Goal: Information Seeking & Learning: Learn about a topic

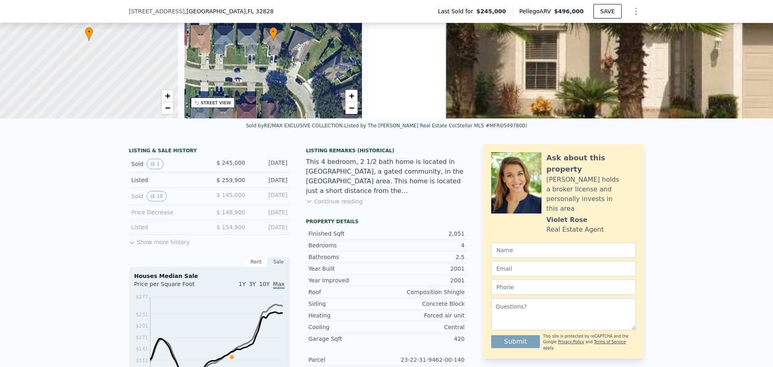
scroll to position [78, 0]
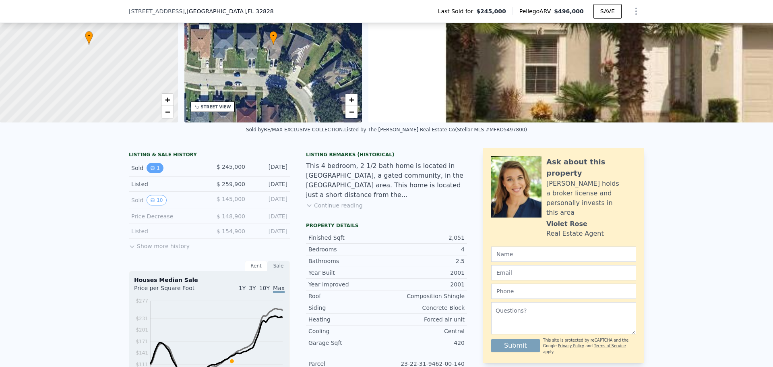
click at [150, 170] on icon "View historical data" at bounding box center [152, 167] width 5 height 5
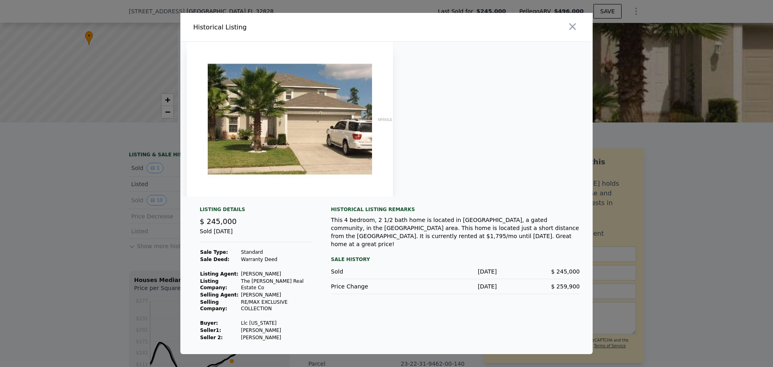
click at [114, 194] on div at bounding box center [386, 183] width 773 height 367
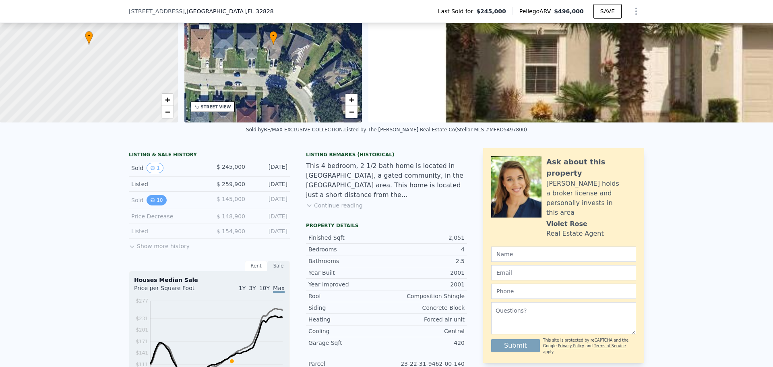
click at [155, 205] on button "10" at bounding box center [156, 200] width 20 height 10
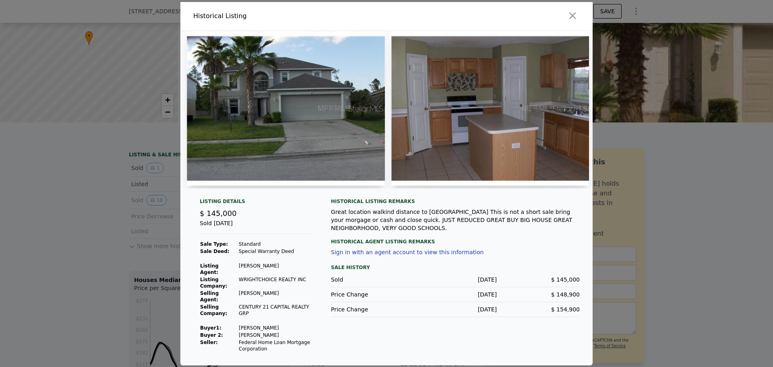
click at [321, 118] on img at bounding box center [286, 108] width 198 height 155
click at [496, 106] on img at bounding box center [490, 108] width 198 height 155
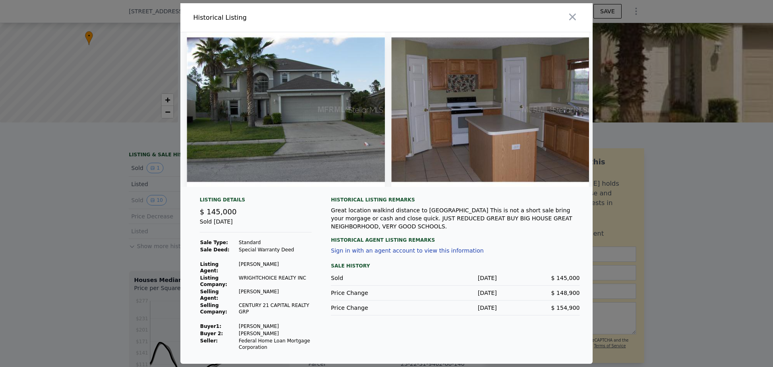
scroll to position [0, 150]
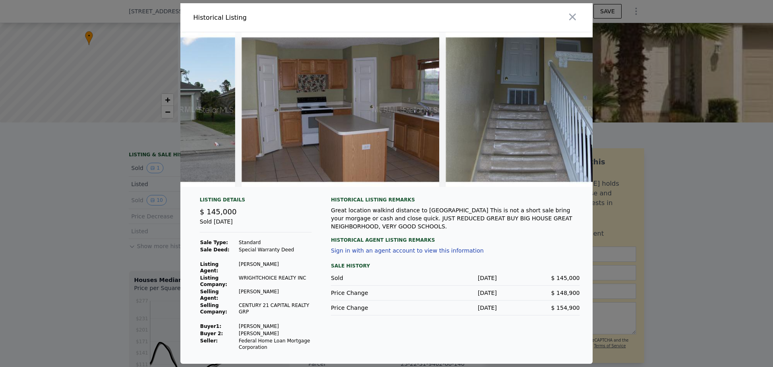
click at [74, 199] on div at bounding box center [386, 183] width 773 height 367
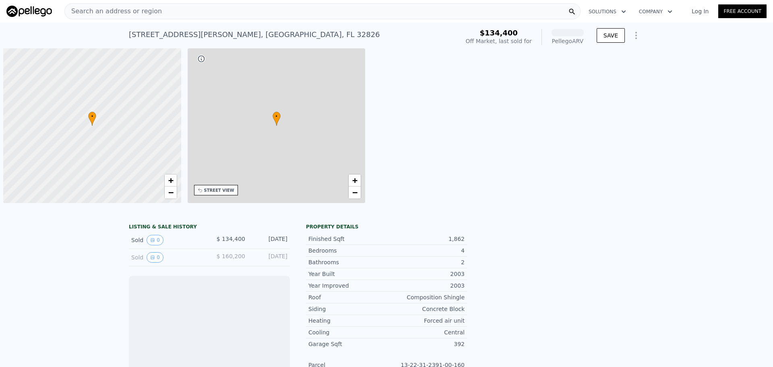
scroll to position [0, 3]
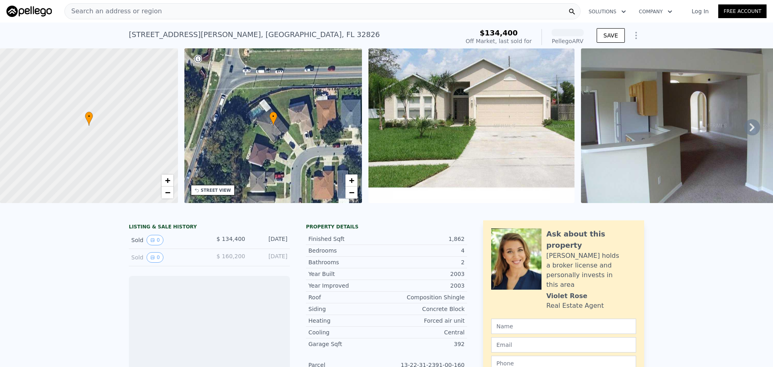
click at [641, 111] on img at bounding box center [684, 125] width 206 height 155
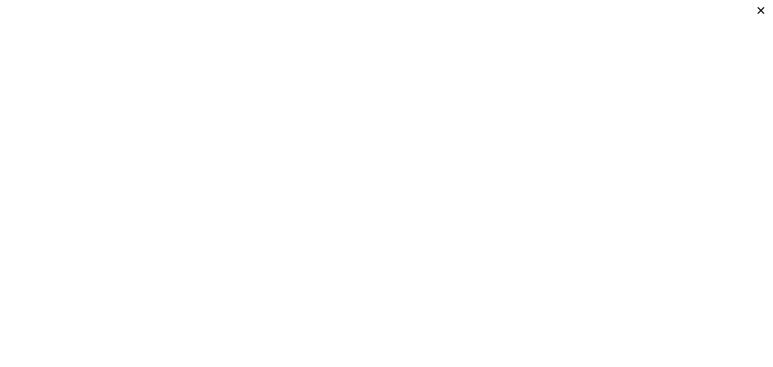
click at [753, 7] on div at bounding box center [386, 183] width 773 height 367
click at [759, 8] on icon at bounding box center [760, 10] width 14 height 14
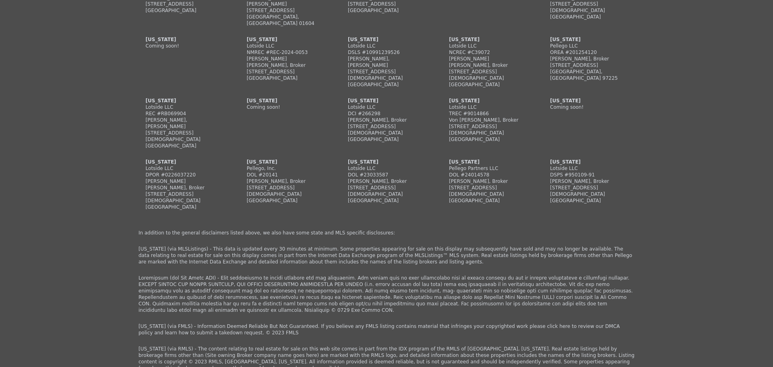
scroll to position [1812, 0]
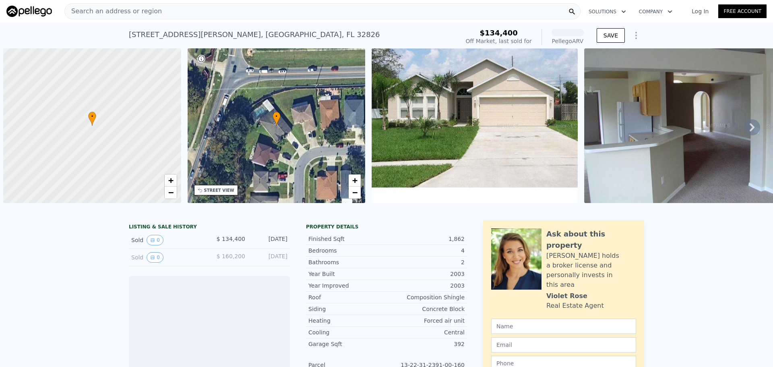
scroll to position [0, 3]
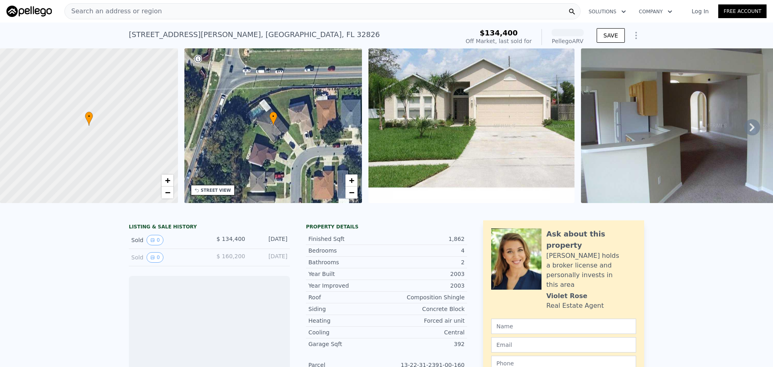
click at [662, 144] on img at bounding box center [684, 125] width 206 height 155
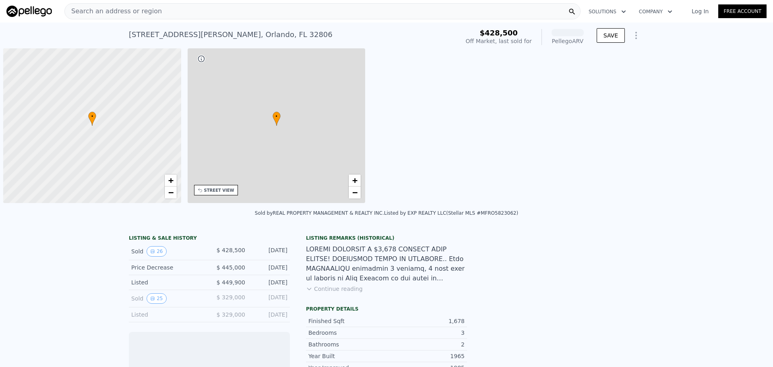
scroll to position [0, 3]
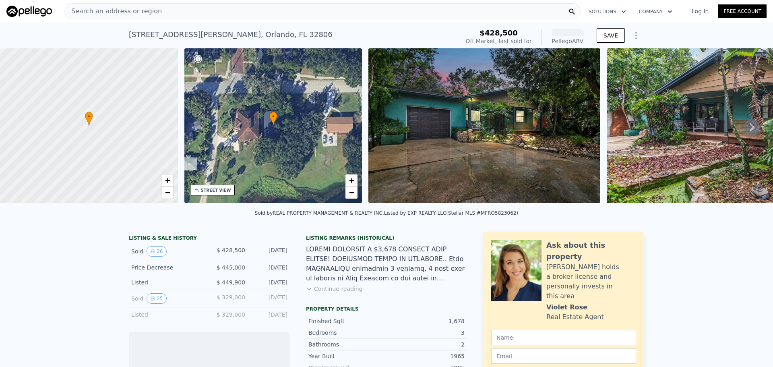
click at [489, 124] on img at bounding box center [484, 125] width 232 height 155
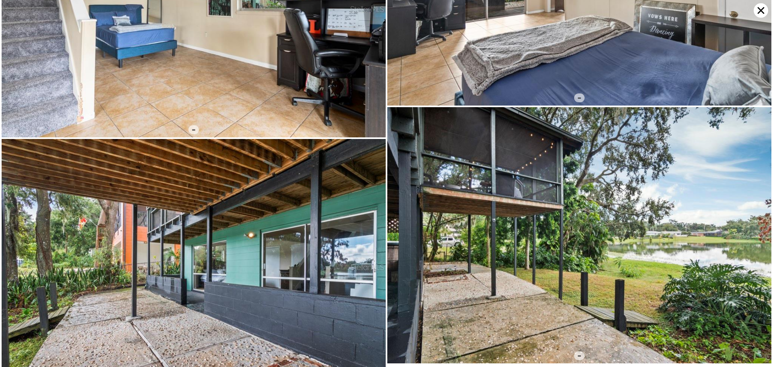
scroll to position [2987, 0]
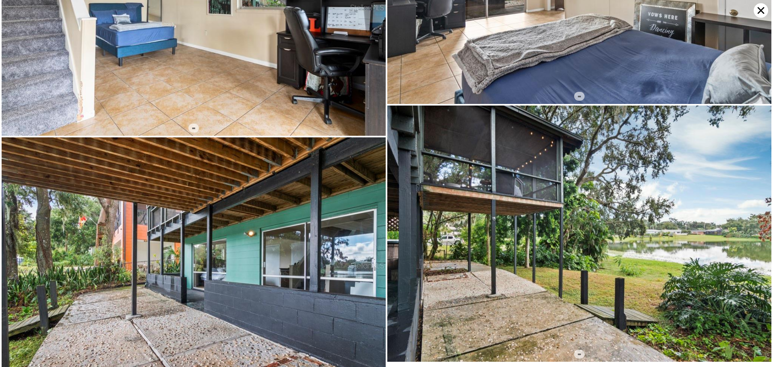
click at [756, 12] on icon at bounding box center [760, 10] width 14 height 14
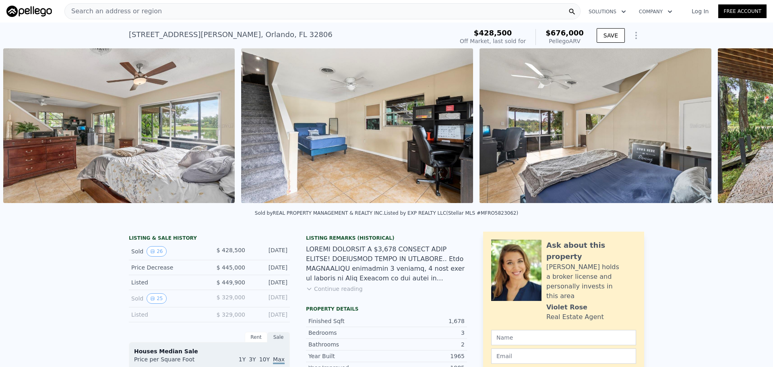
scroll to position [0, 5581]
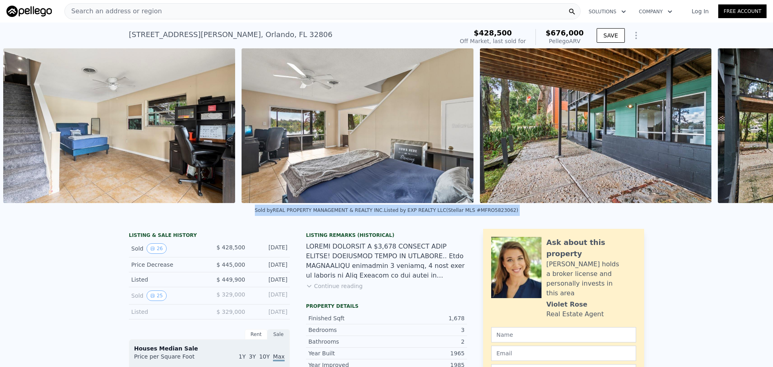
click at [762, 210] on div "Sold by REAL PROPERTY MANAGEMENT & REALTY INC . Listed by EXP REALTY LLC (Stell…" at bounding box center [386, 212] width 773 height 19
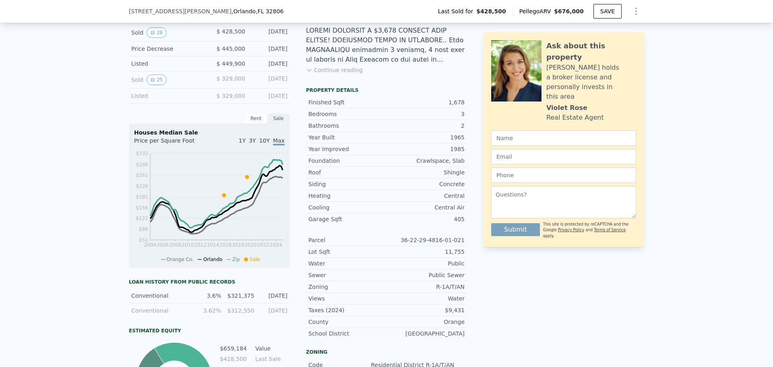
scroll to position [198, 0]
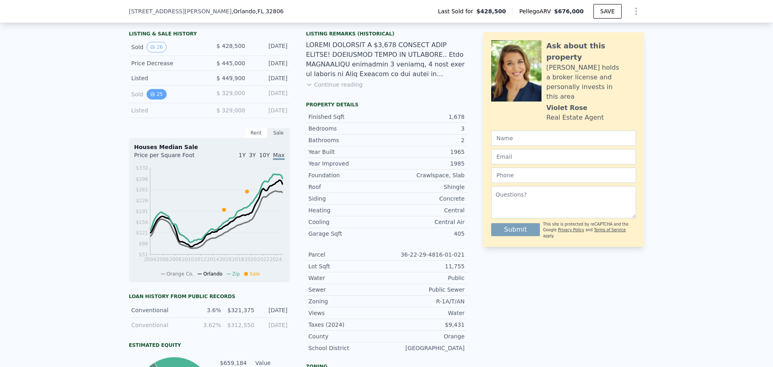
click at [155, 99] on button "25" at bounding box center [156, 94] width 20 height 10
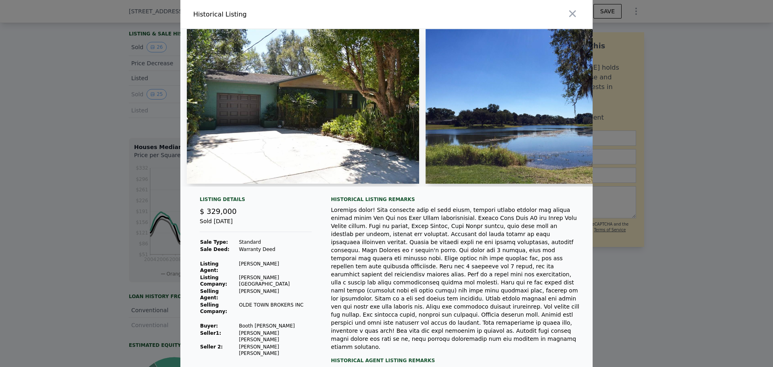
click at [299, 109] on img at bounding box center [303, 106] width 232 height 155
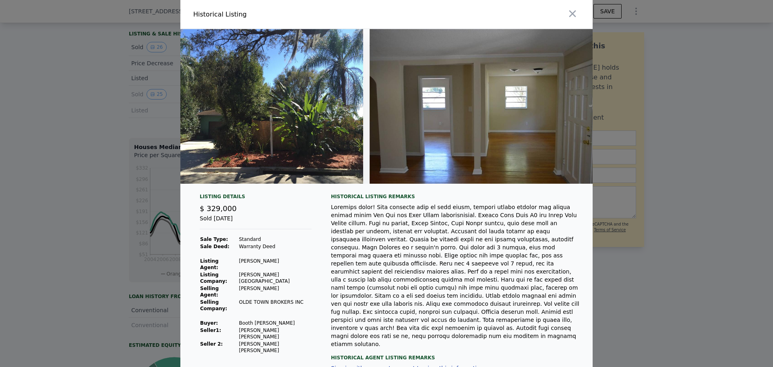
scroll to position [0, 4375]
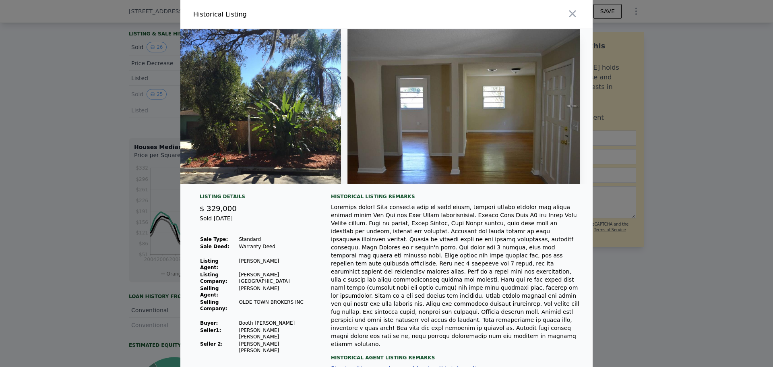
drag, startPoint x: 449, startPoint y: 286, endPoint x: 392, endPoint y: 285, distance: 56.8
click at [392, 285] on div at bounding box center [455, 275] width 249 height 145
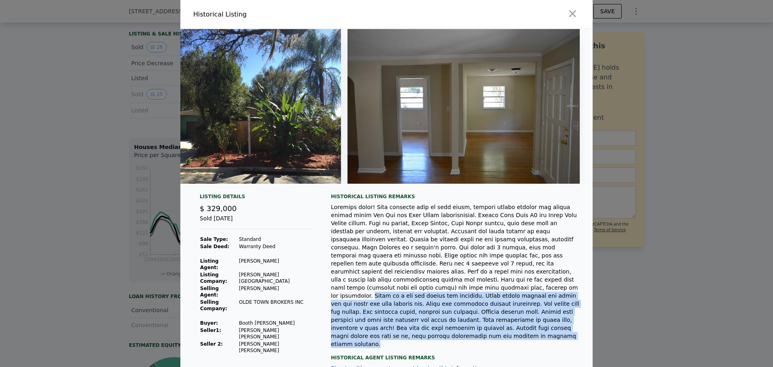
drag, startPoint x: 355, startPoint y: 282, endPoint x: 454, endPoint y: 324, distance: 107.3
click at [454, 324] on div at bounding box center [455, 275] width 249 height 145
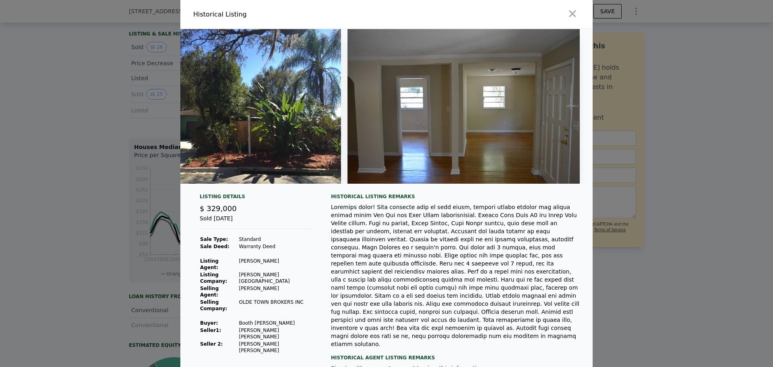
drag, startPoint x: 454, startPoint y: 311, endPoint x: 419, endPoint y: 259, distance: 62.3
click at [419, 259] on div at bounding box center [455, 275] width 249 height 145
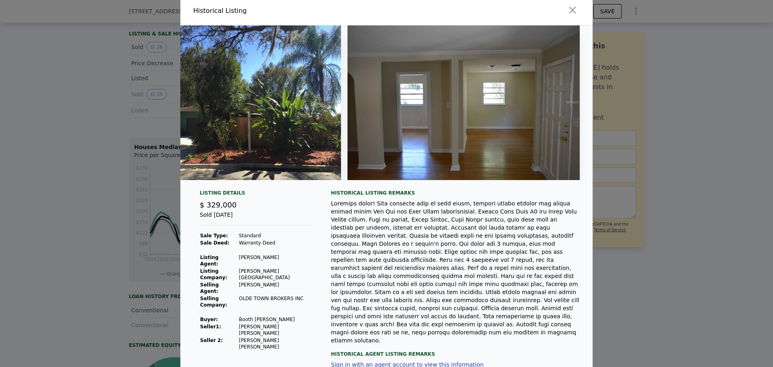
scroll to position [0, 0]
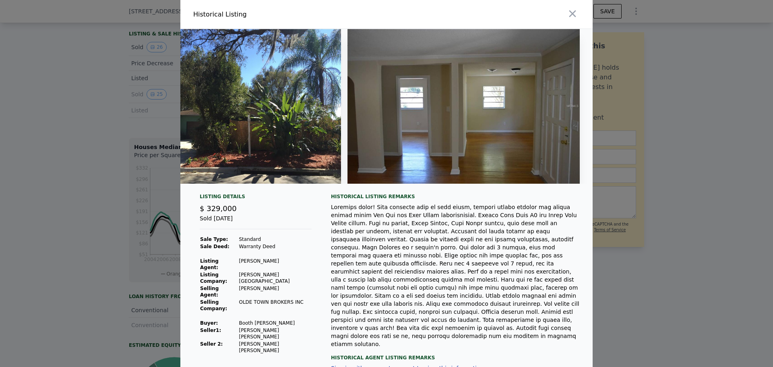
click at [674, 192] on div at bounding box center [386, 183] width 773 height 367
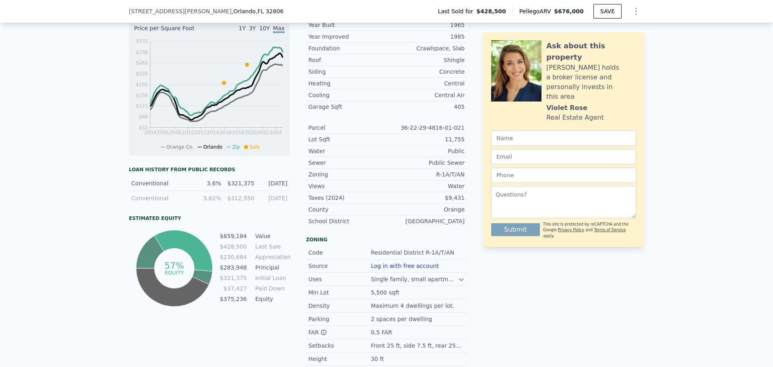
scroll to position [239, 0]
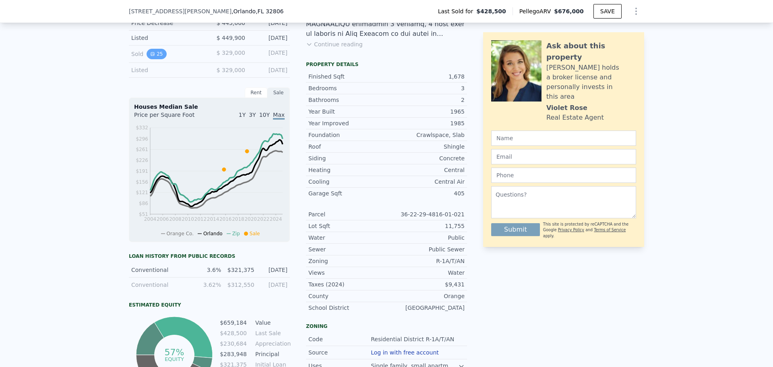
click at [151, 56] on icon "View historical data" at bounding box center [152, 54] width 5 height 5
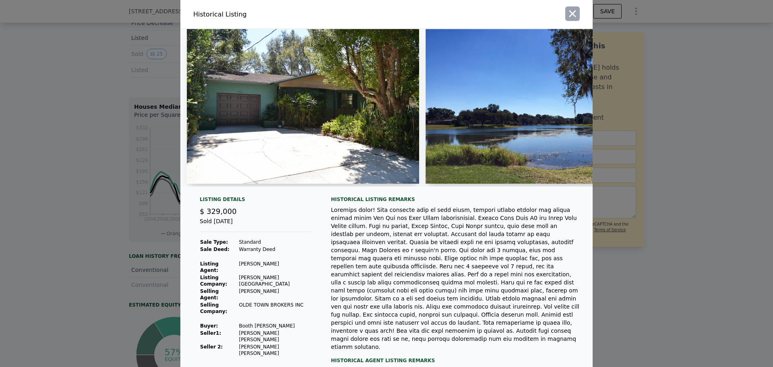
click at [569, 13] on icon "button" at bounding box center [572, 13] width 7 height 7
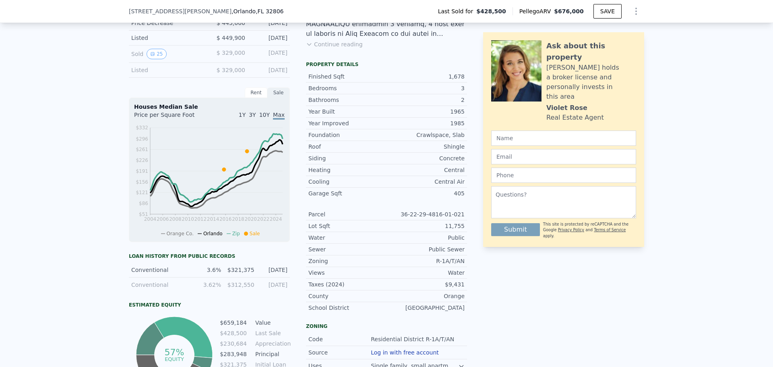
drag, startPoint x: 159, startPoint y: 61, endPoint x: 129, endPoint y: 80, distance: 35.7
click at [124, 85] on div "LISTING & SALE HISTORY Sold 26 $ 428,500 Dec 29, 2019 Price Decrease $ 445,000 …" at bounding box center [386, 247] width 773 height 533
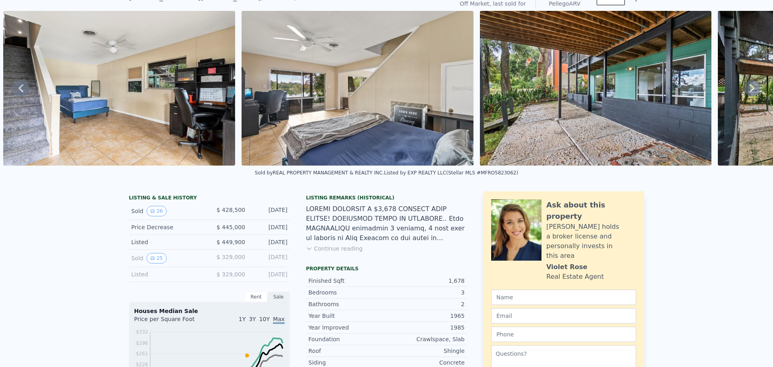
scroll to position [3, 0]
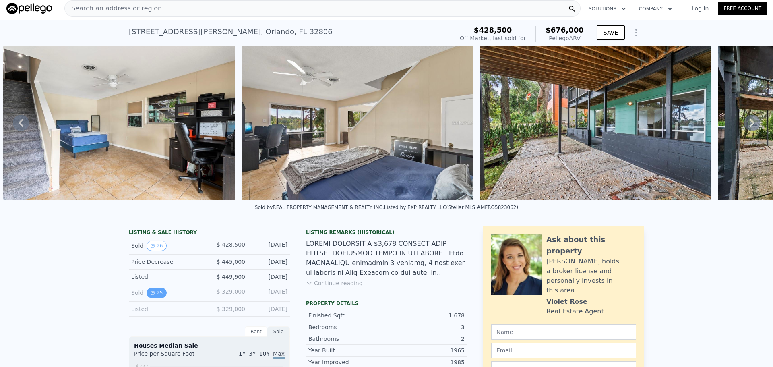
click at [154, 295] on button "25" at bounding box center [156, 292] width 20 height 10
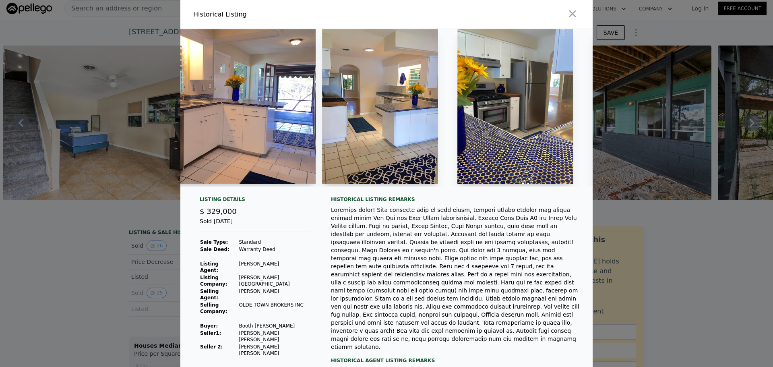
scroll to position [0, 1324]
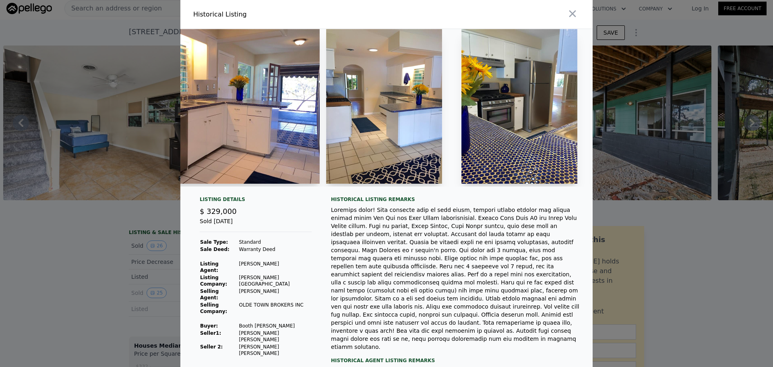
click at [405, 237] on div at bounding box center [455, 278] width 249 height 145
click at [109, 224] on div at bounding box center [386, 183] width 773 height 367
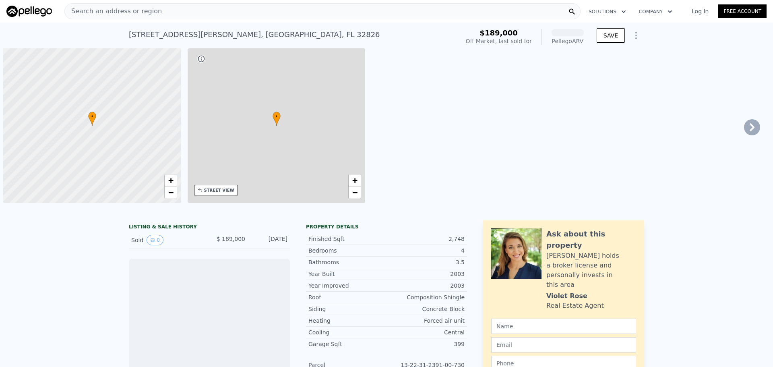
scroll to position [0, 3]
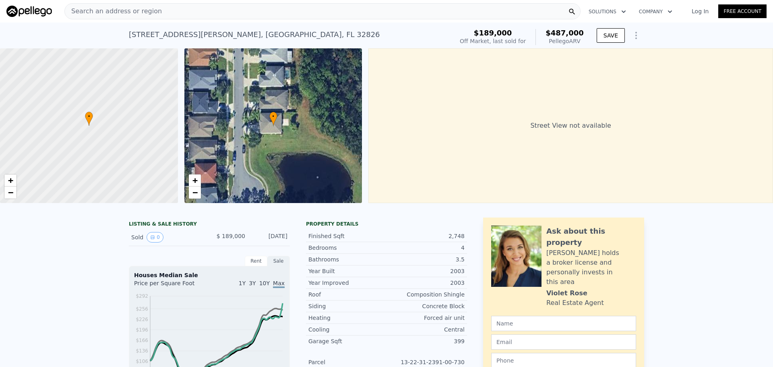
click at [144, 34] on div "[STREET_ADDRESS][PERSON_NAME]" at bounding box center [254, 34] width 251 height 11
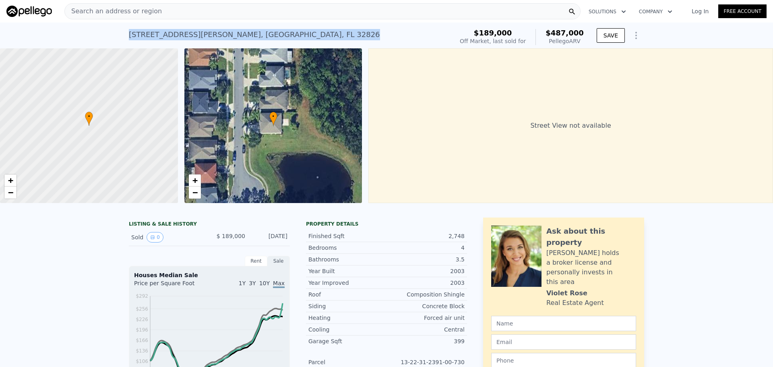
click at [144, 34] on div "[STREET_ADDRESS][PERSON_NAME]" at bounding box center [254, 34] width 251 height 11
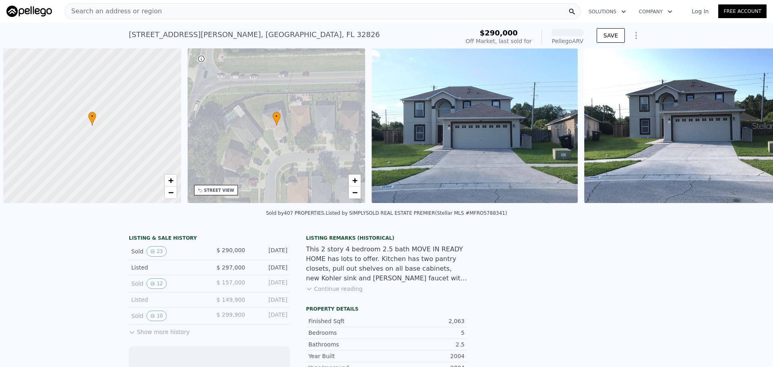
scroll to position [0, 3]
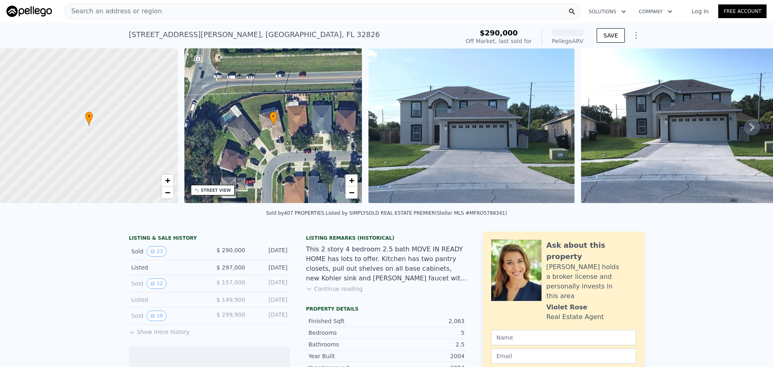
click at [477, 144] on img at bounding box center [471, 125] width 206 height 155
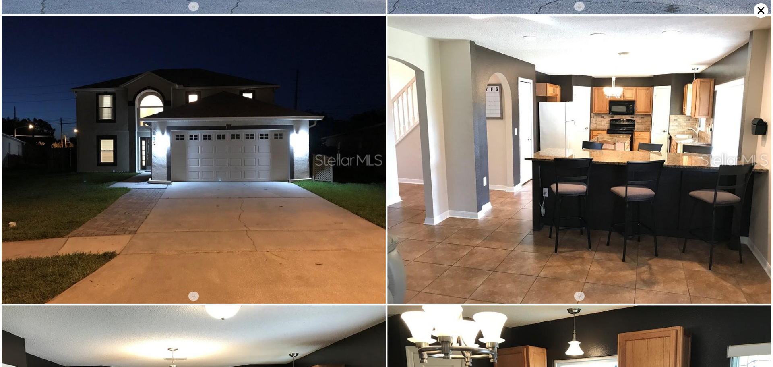
scroll to position [0, 0]
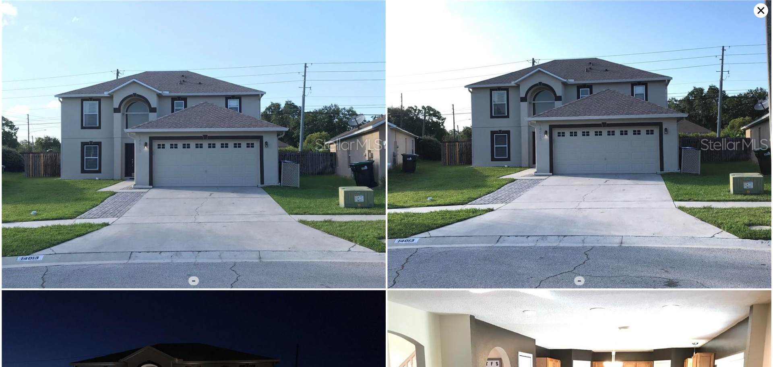
click at [762, 9] on icon at bounding box center [760, 10] width 7 height 7
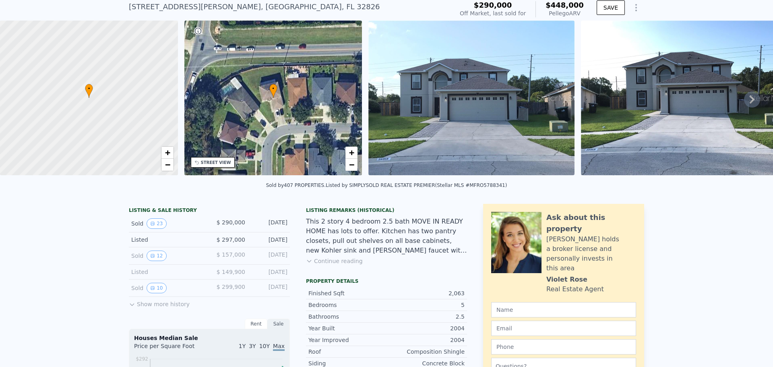
scroll to position [3, 0]
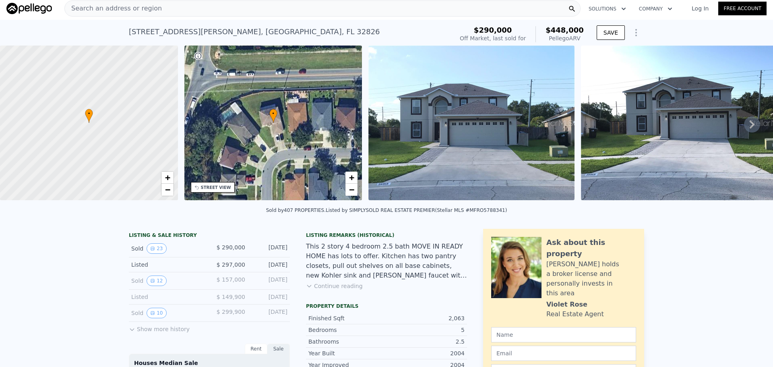
click at [170, 29] on div "[STREET_ADDRESS][PERSON_NAME]" at bounding box center [254, 31] width 251 height 11
